Goal: Task Accomplishment & Management: Use online tool/utility

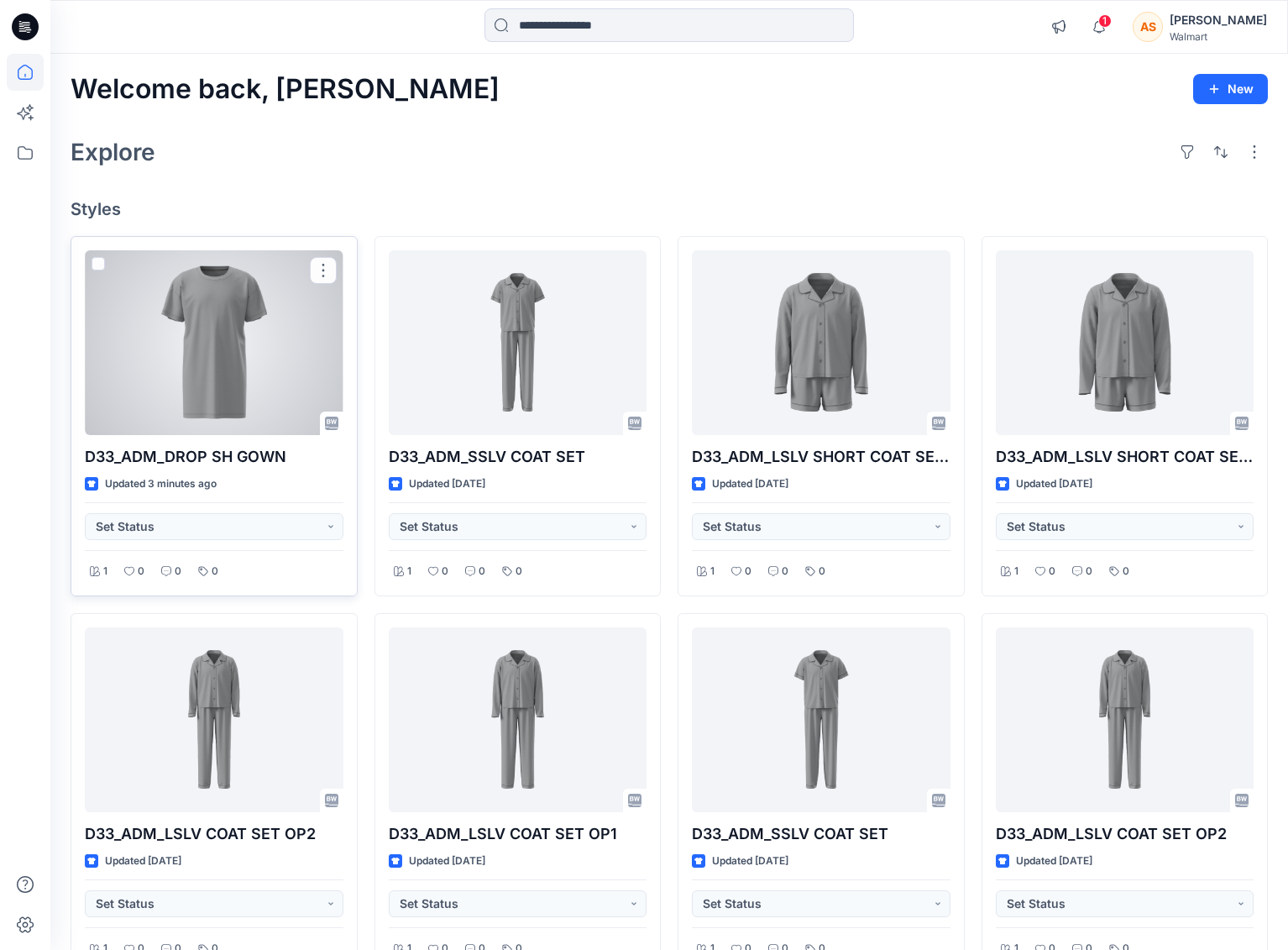
click at [269, 382] on div at bounding box center [214, 342] width 259 height 185
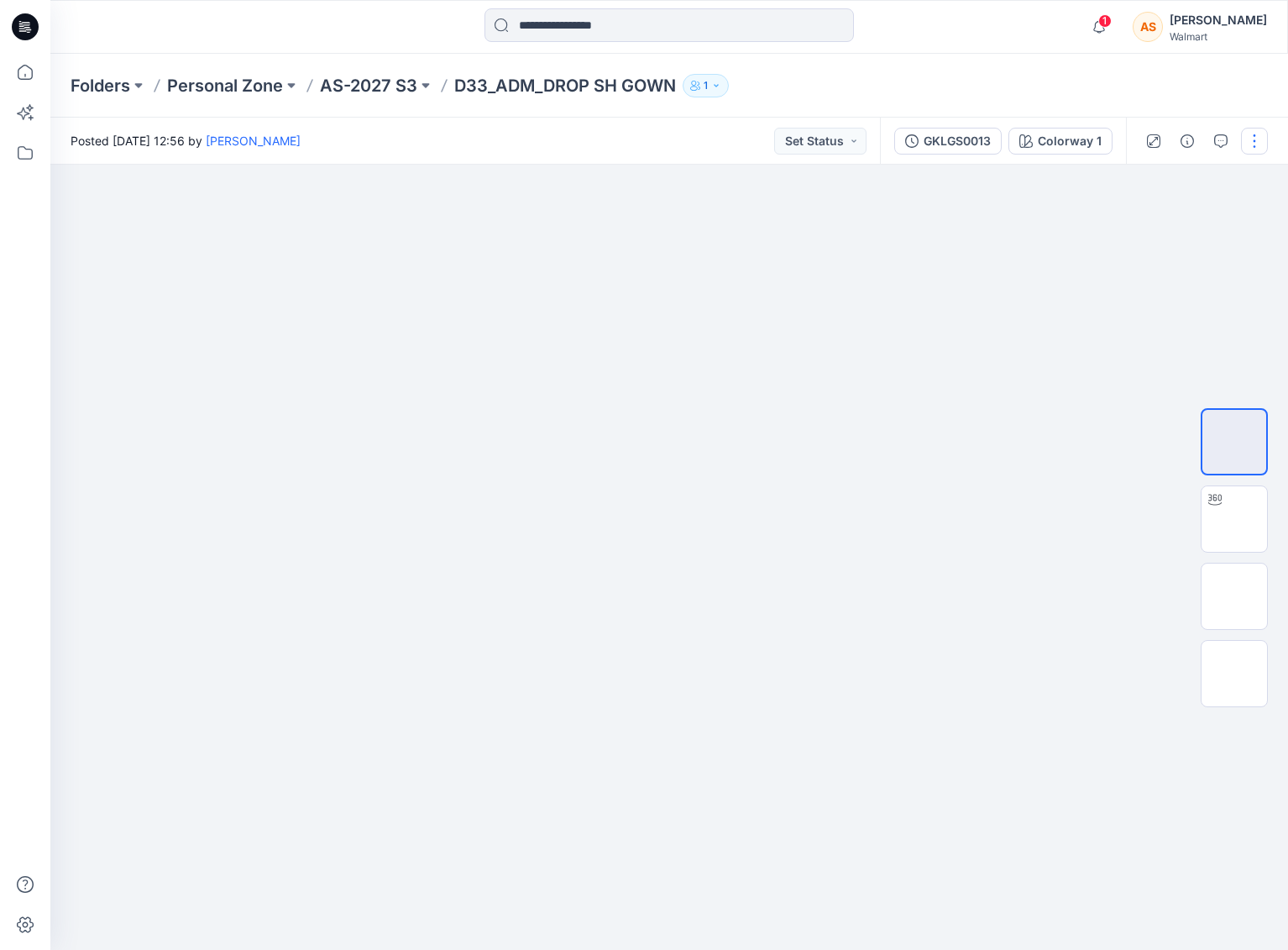
click at [1253, 141] on button "button" at bounding box center [1255, 141] width 27 height 27
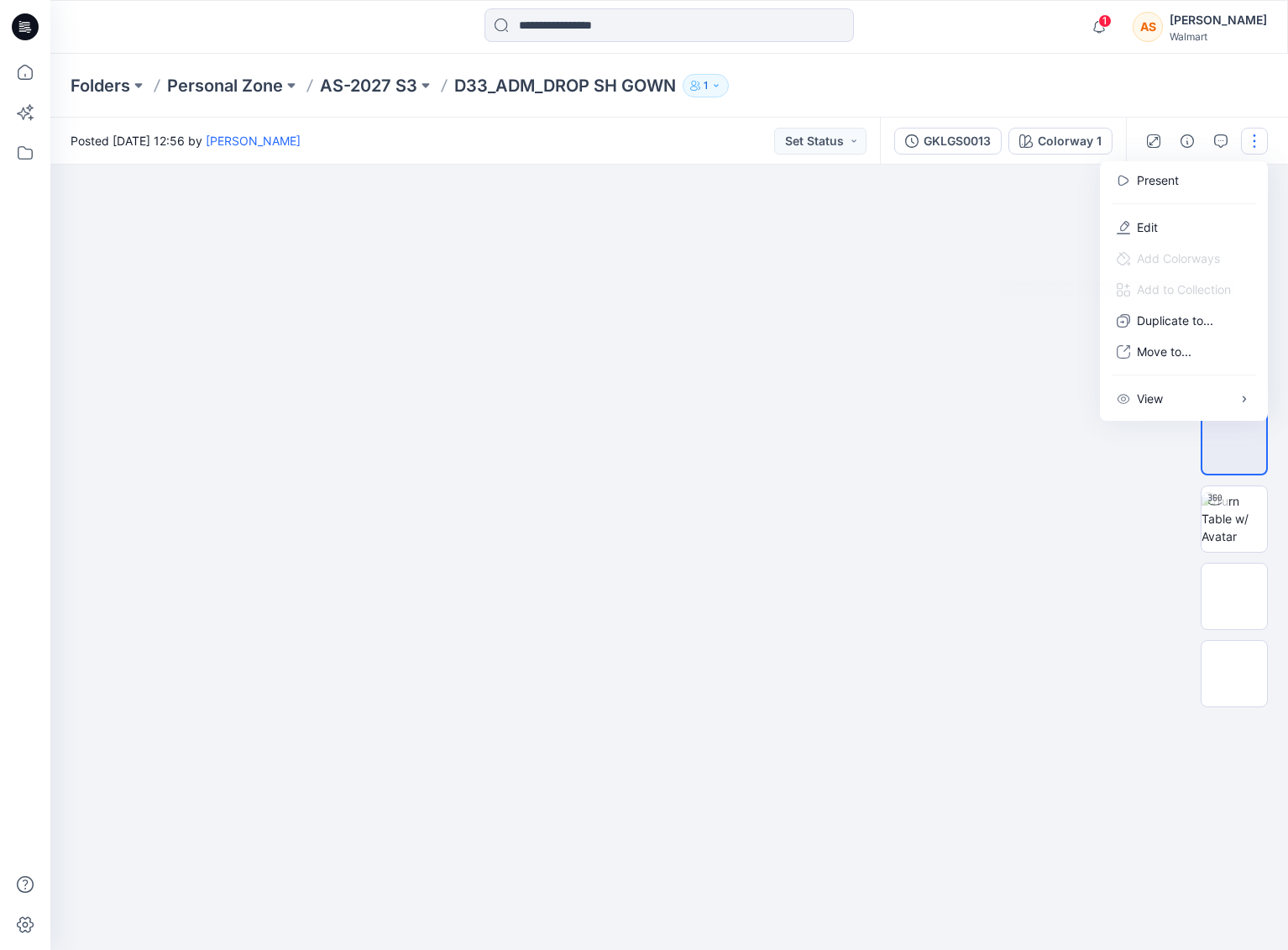
click at [1111, 591] on div at bounding box center [669, 557] width 1238 height 785
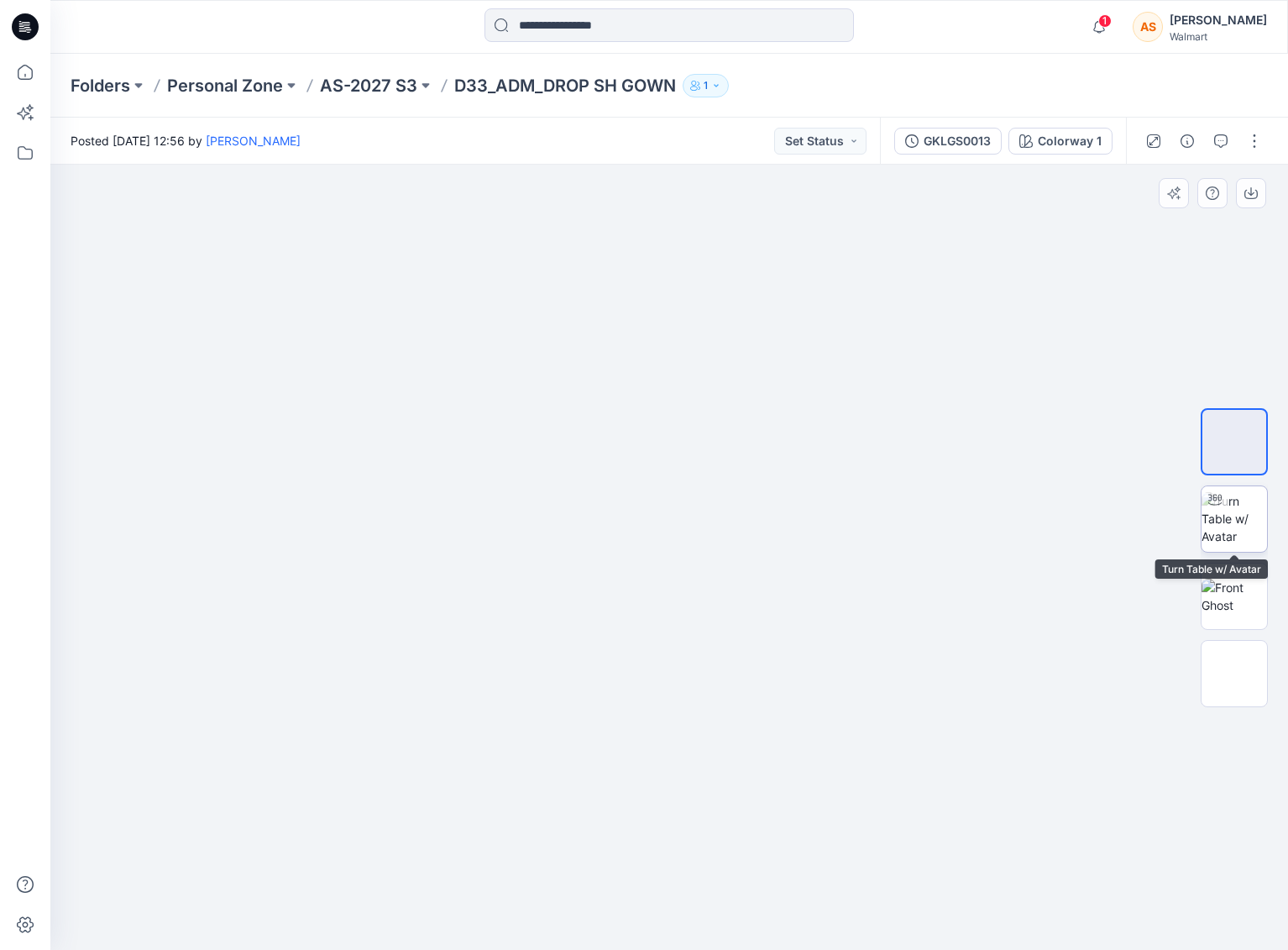
click at [1223, 527] on img at bounding box center [1234, 518] width 65 height 53
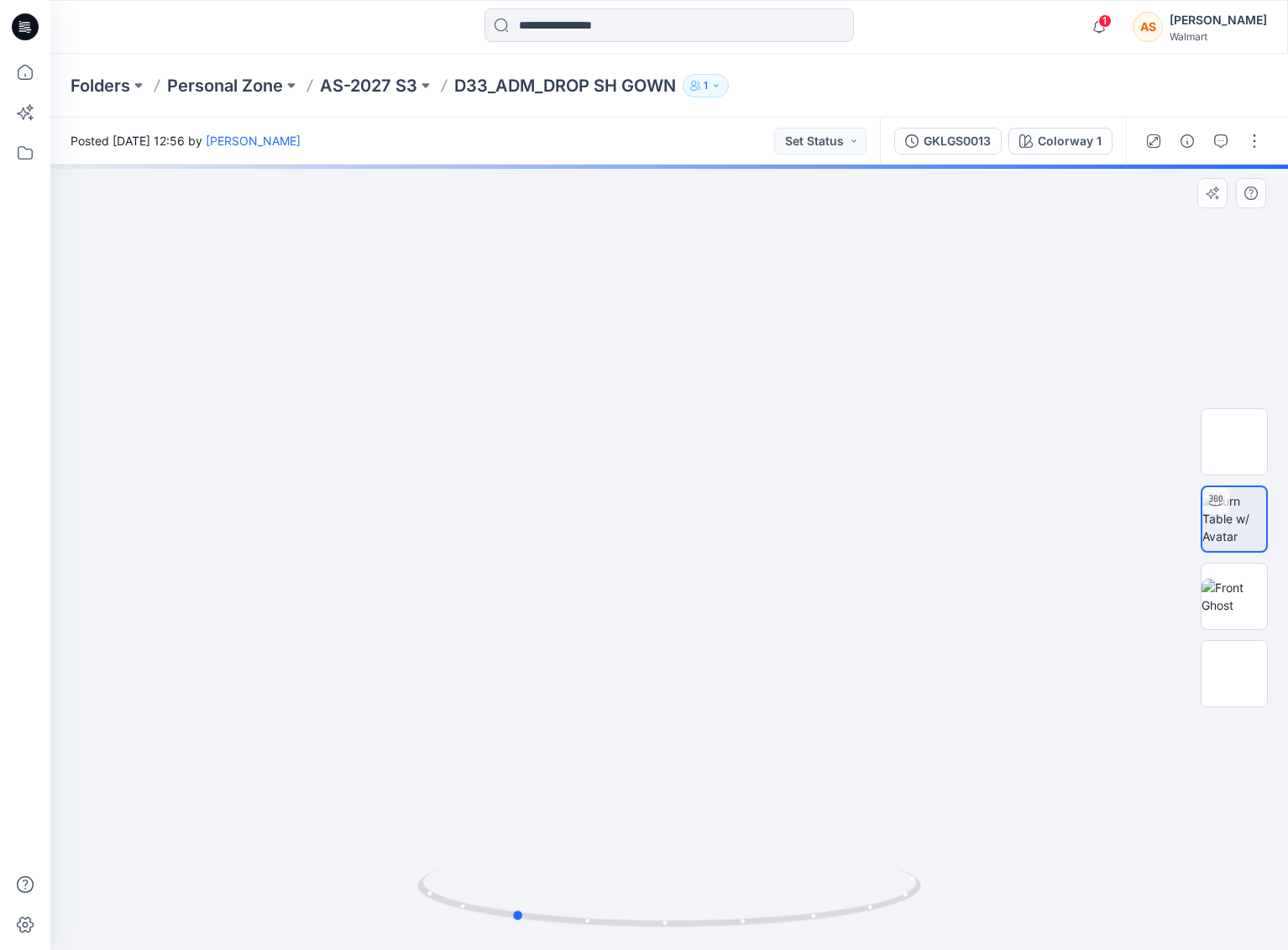
drag, startPoint x: 899, startPoint y: 748, endPoint x: 706, endPoint y: 779, distance: 195.5
click at [706, 739] on div at bounding box center [669, 557] width 1238 height 785
click at [1242, 140] on button "button" at bounding box center [1255, 141] width 27 height 27
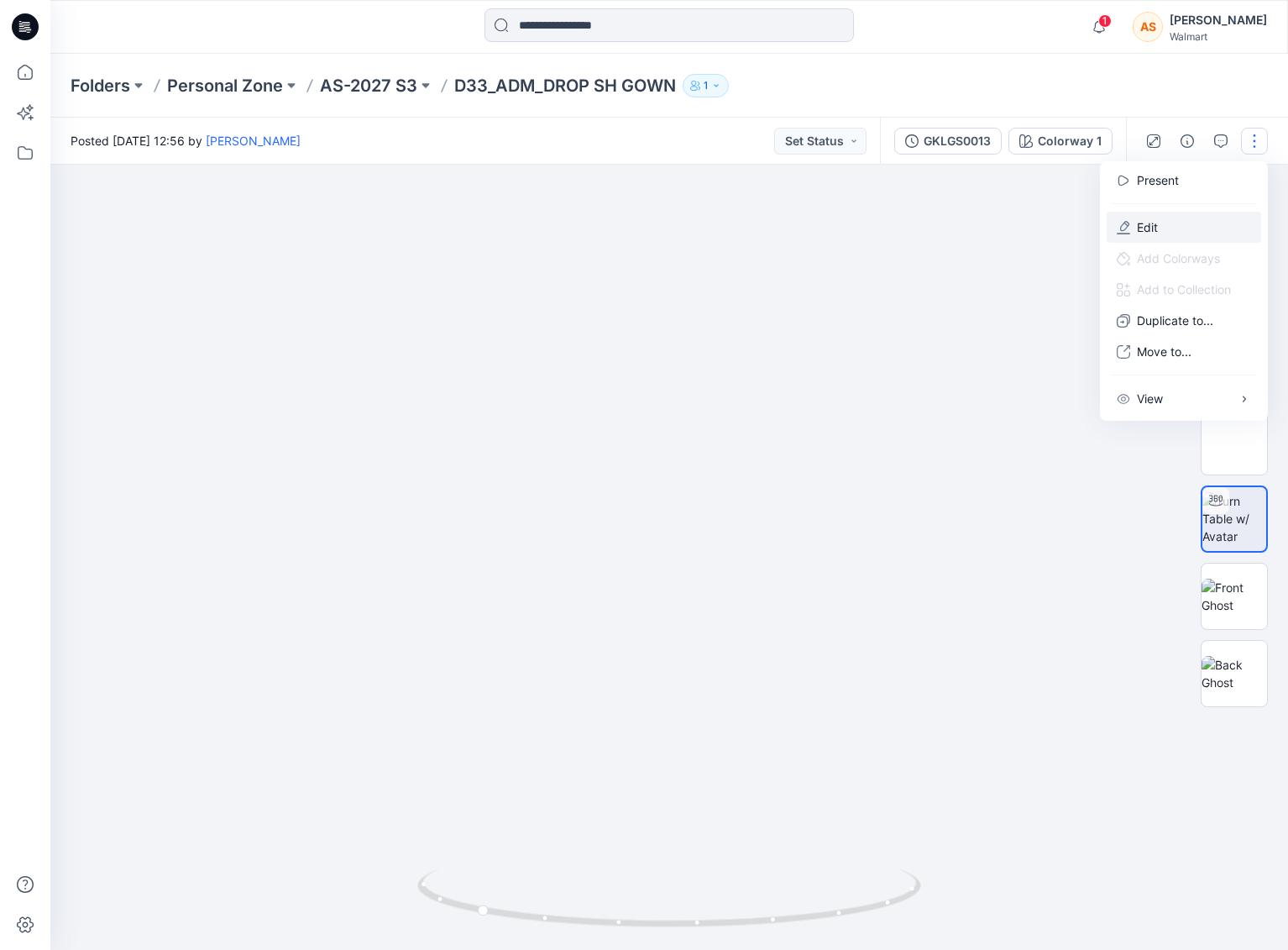
click at [1171, 215] on button "Edit" at bounding box center [1184, 227] width 154 height 31
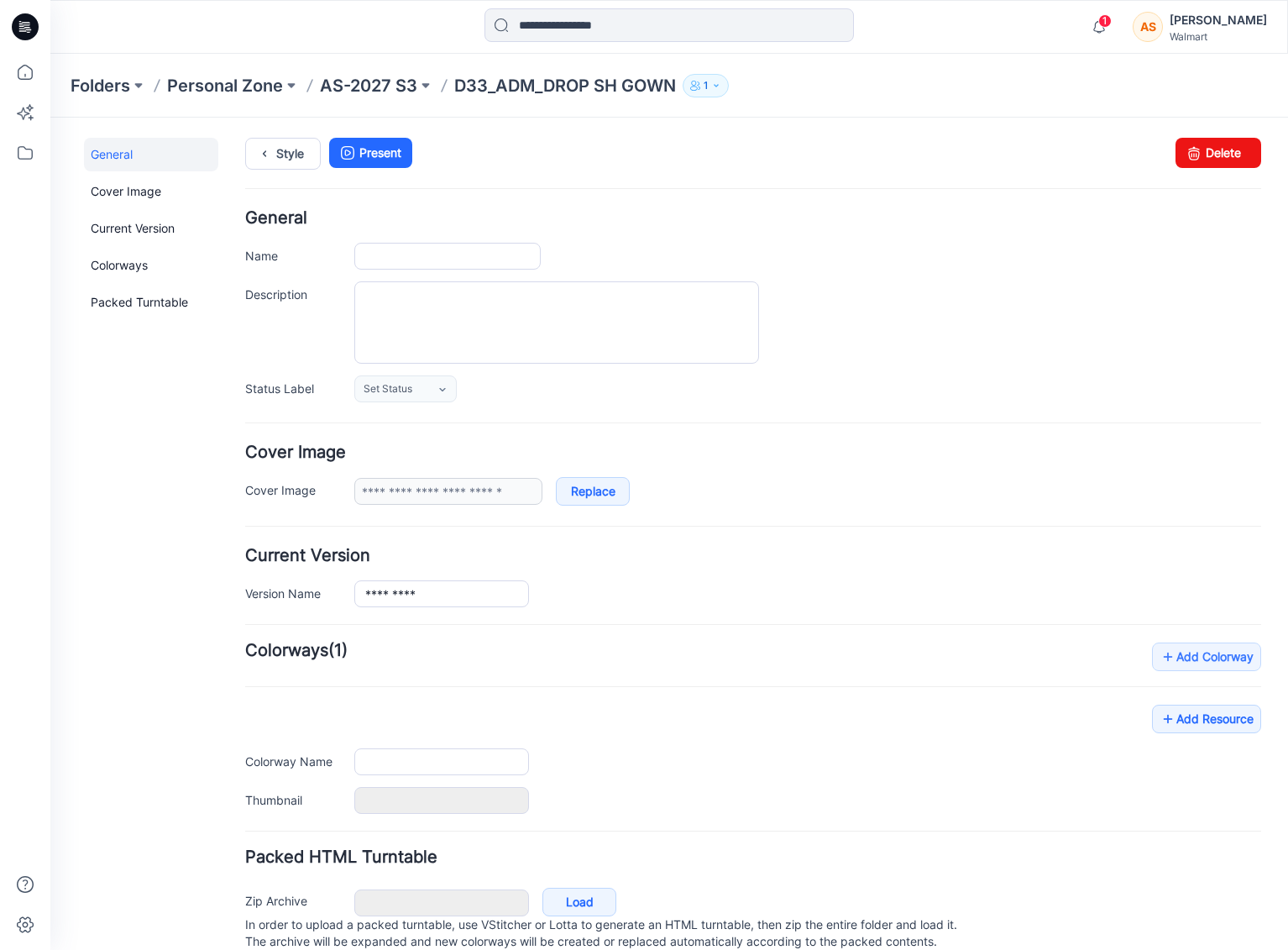
type input "**********"
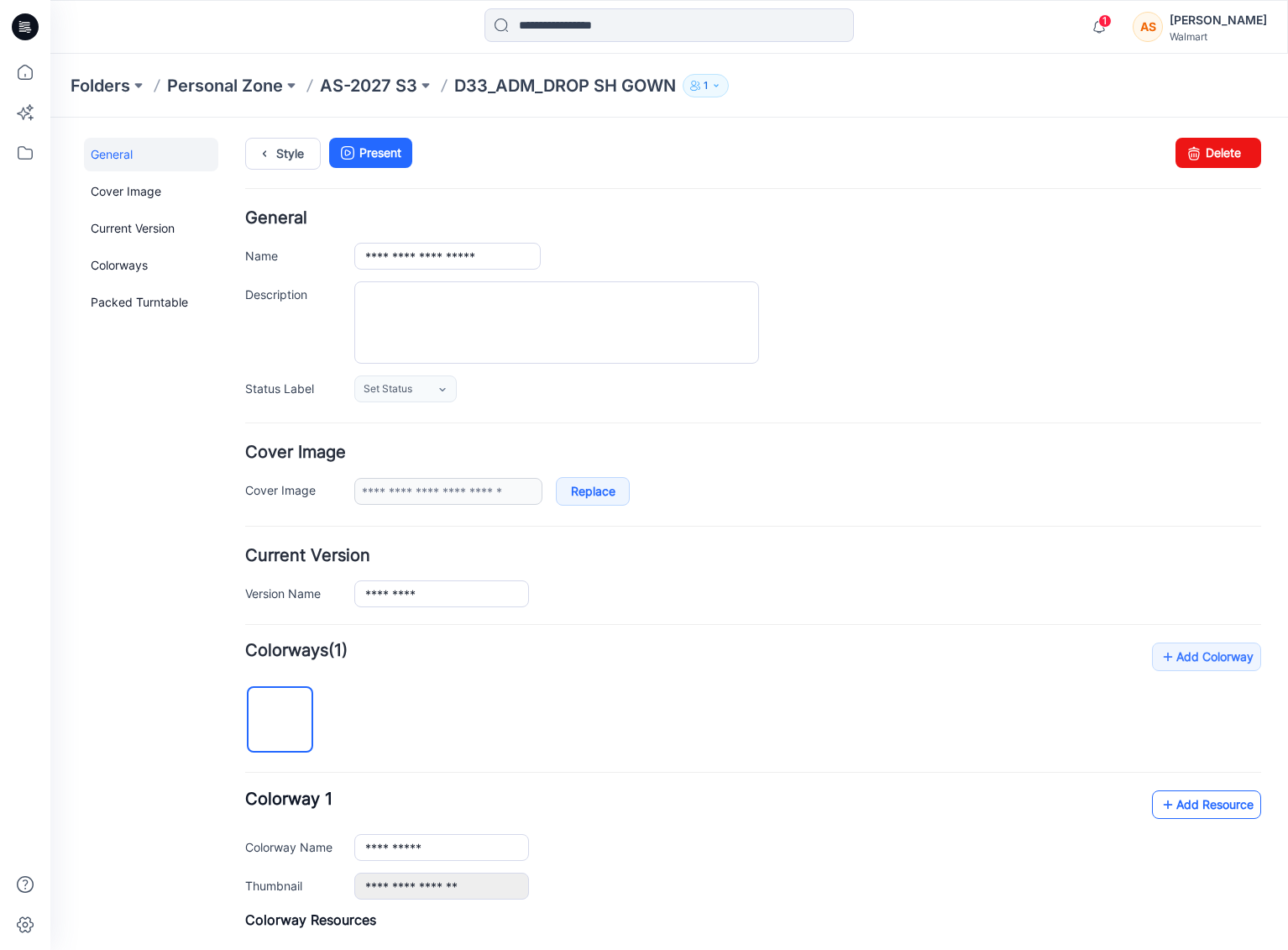
click at [1195, 808] on link "Add Resource" at bounding box center [1207, 805] width 109 height 29
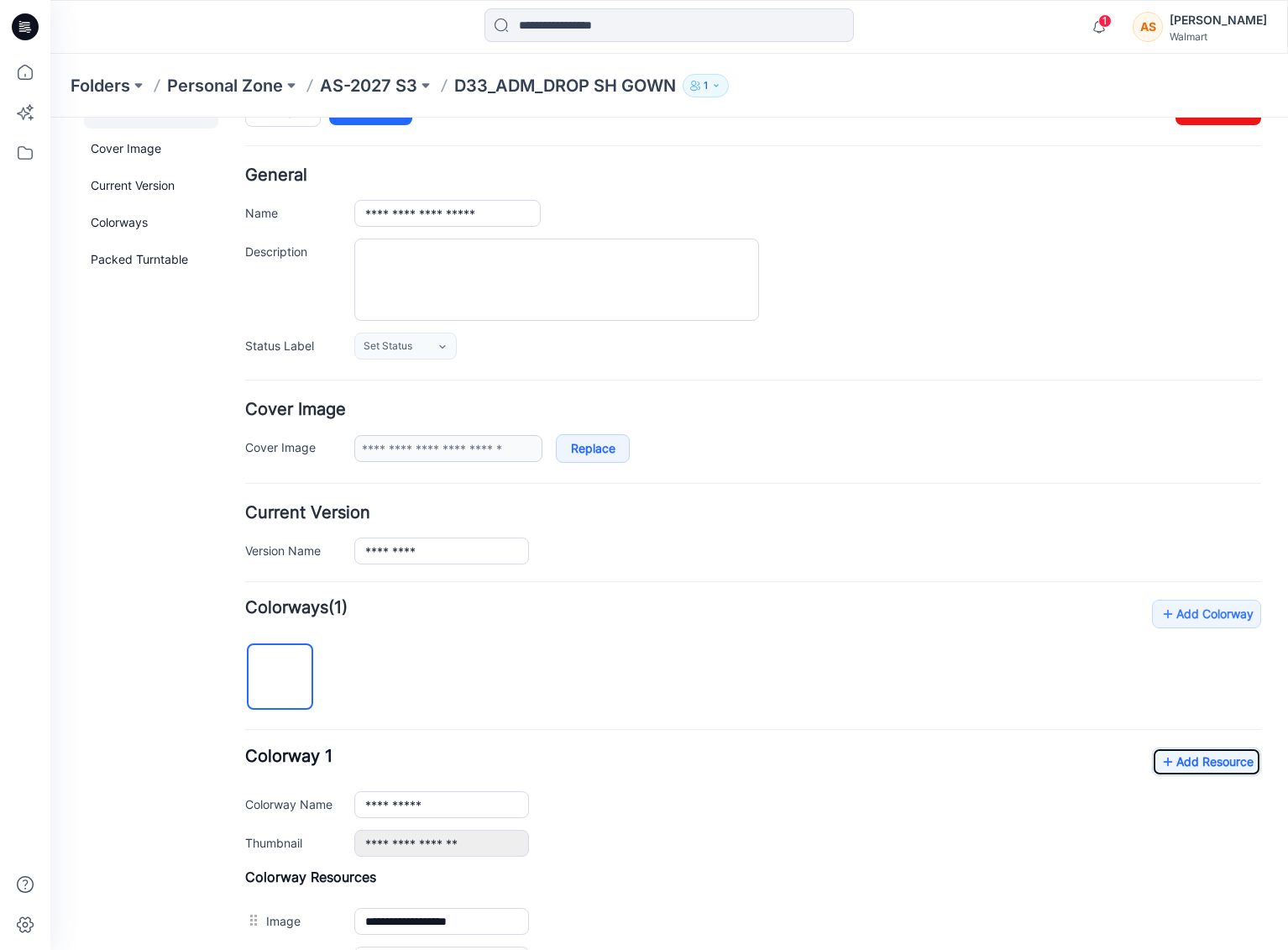
scroll to position [380, 0]
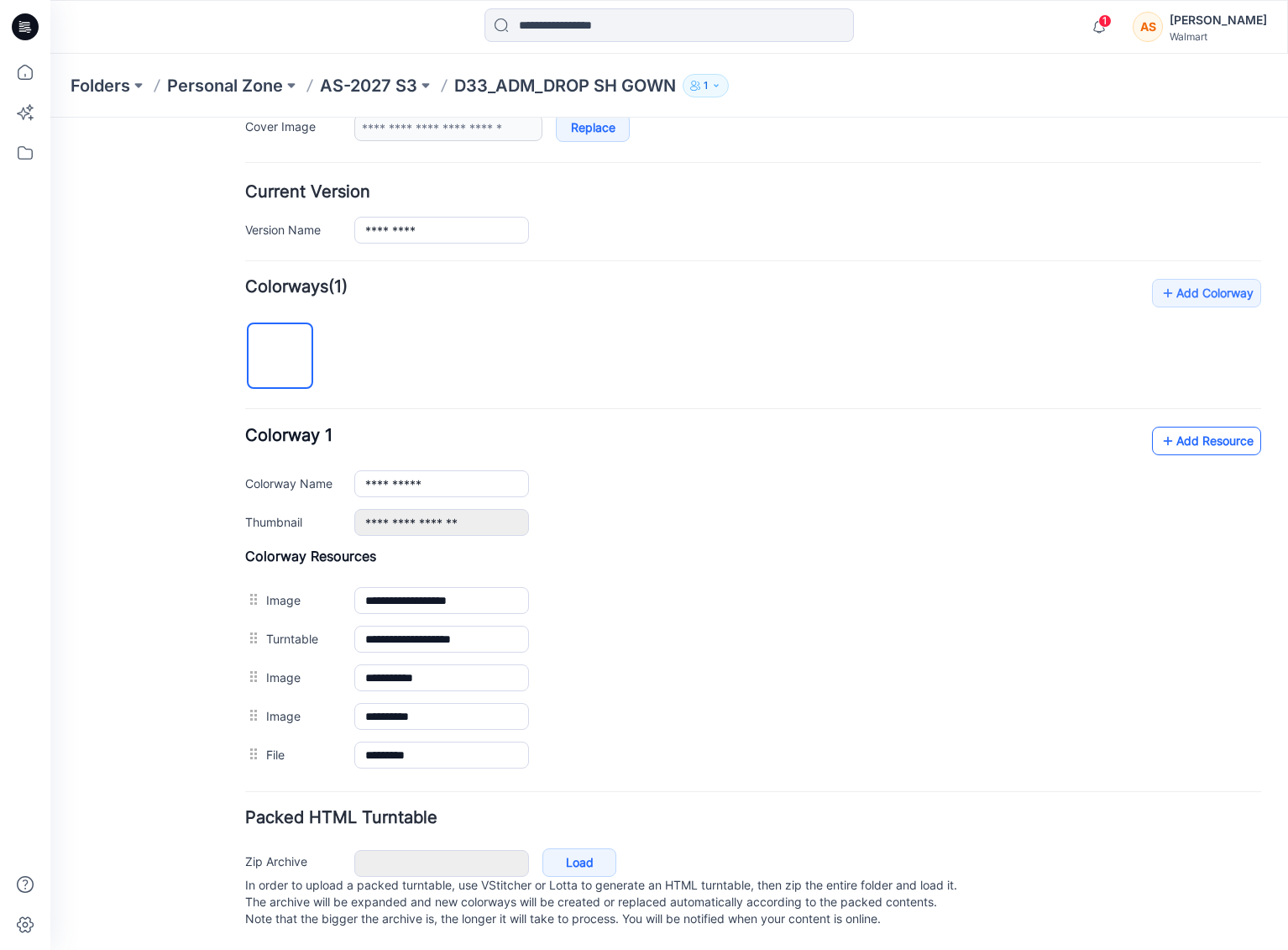
click at [1200, 430] on link "Add Resource" at bounding box center [1207, 441] width 109 height 29
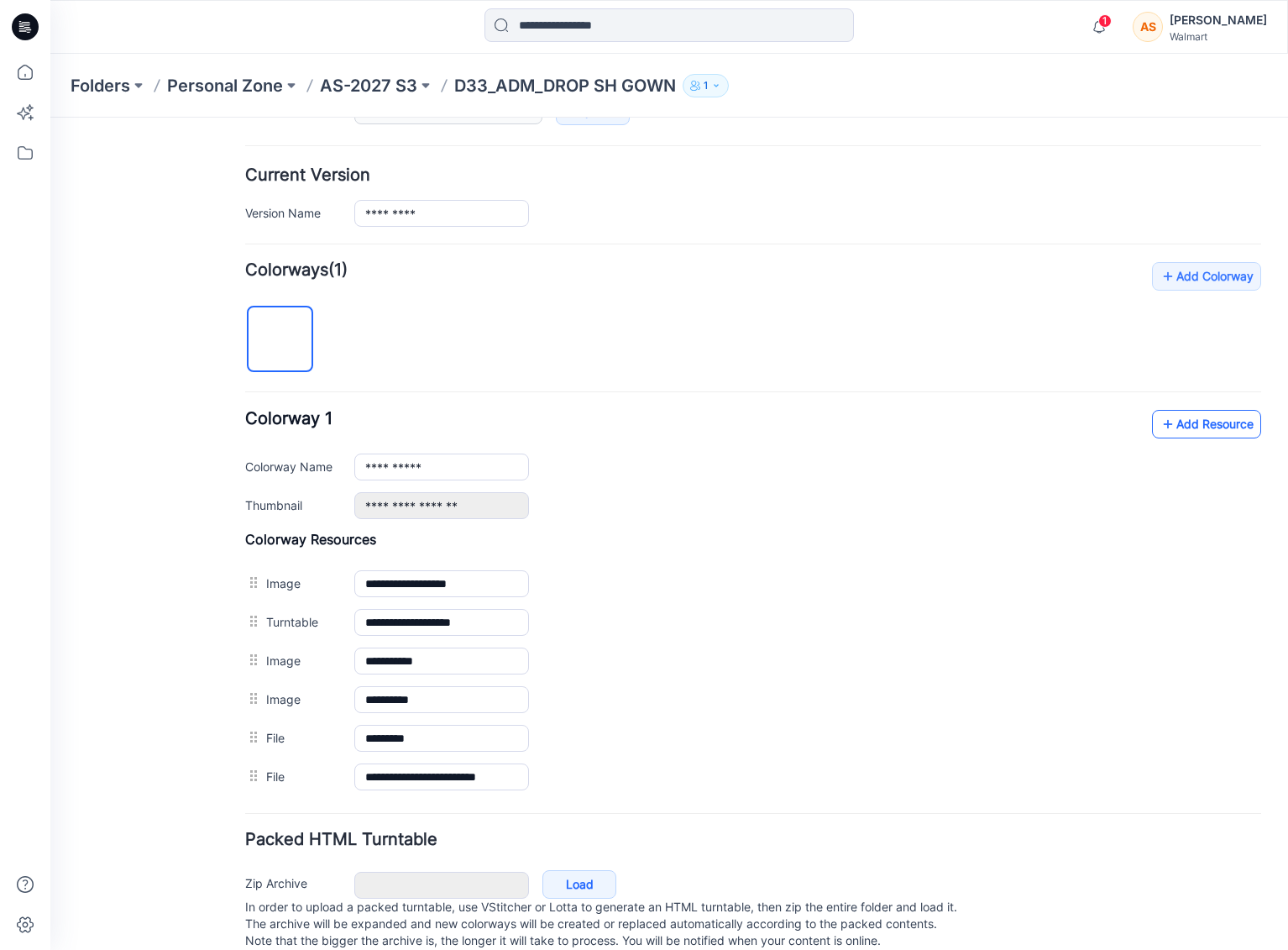
click at [1194, 423] on link "Add Resource" at bounding box center [1207, 424] width 109 height 29
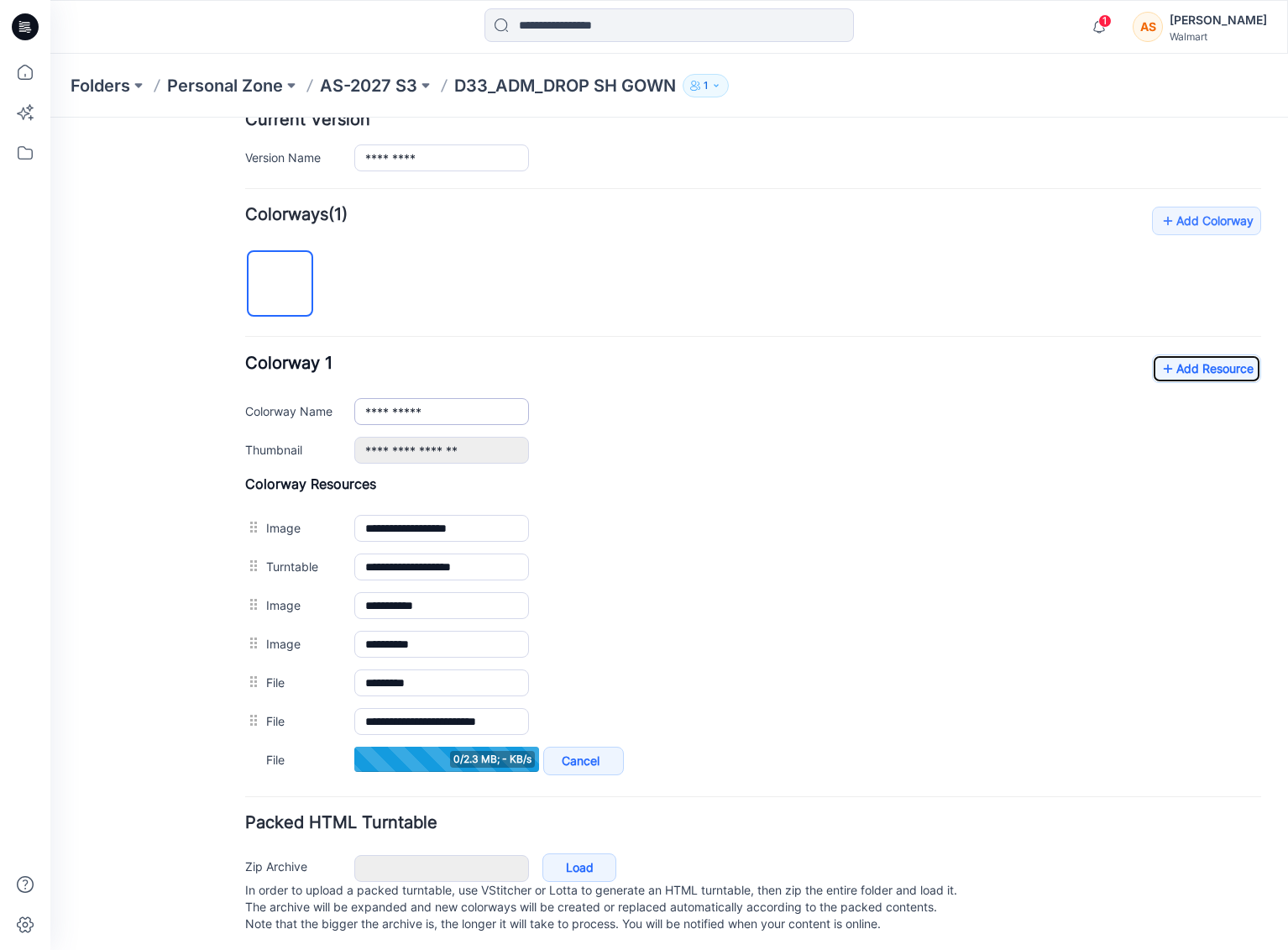
scroll to position [456, 0]
